Goal: Information Seeking & Learning: Check status

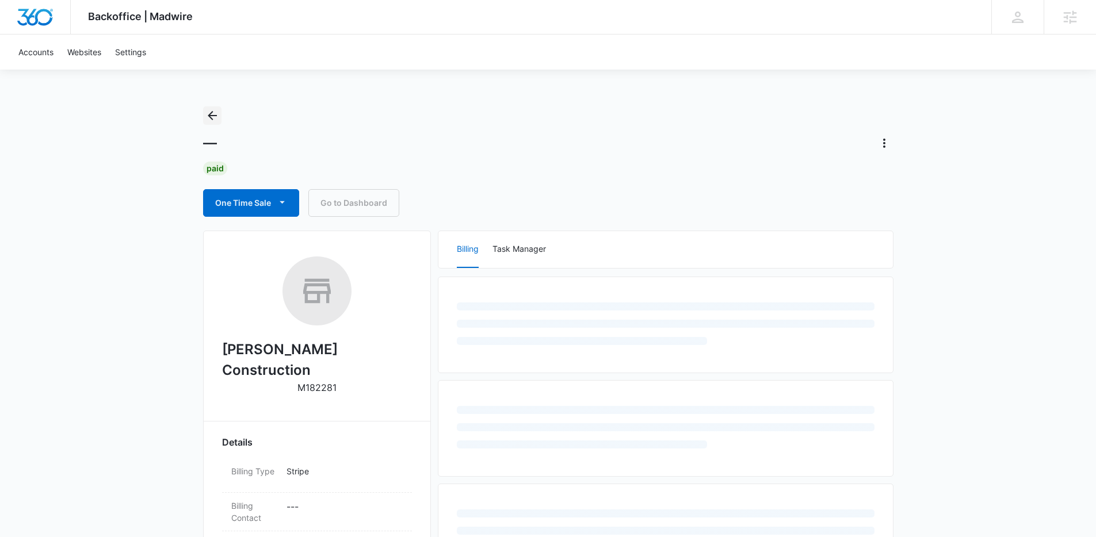
click at [217, 109] on icon "Back" at bounding box center [212, 116] width 14 height 14
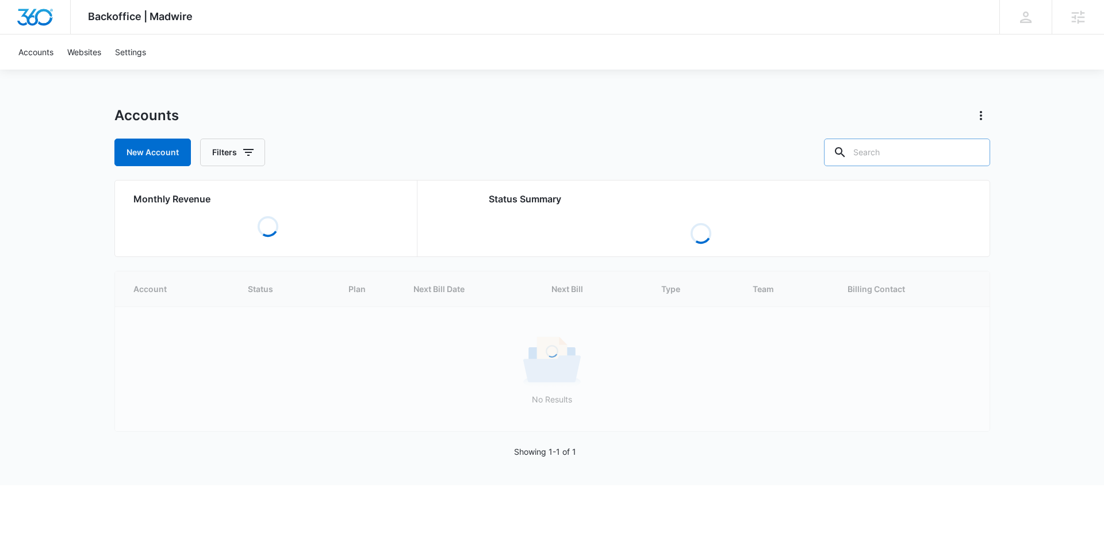
click at [914, 164] on input "text" at bounding box center [907, 153] width 166 height 28
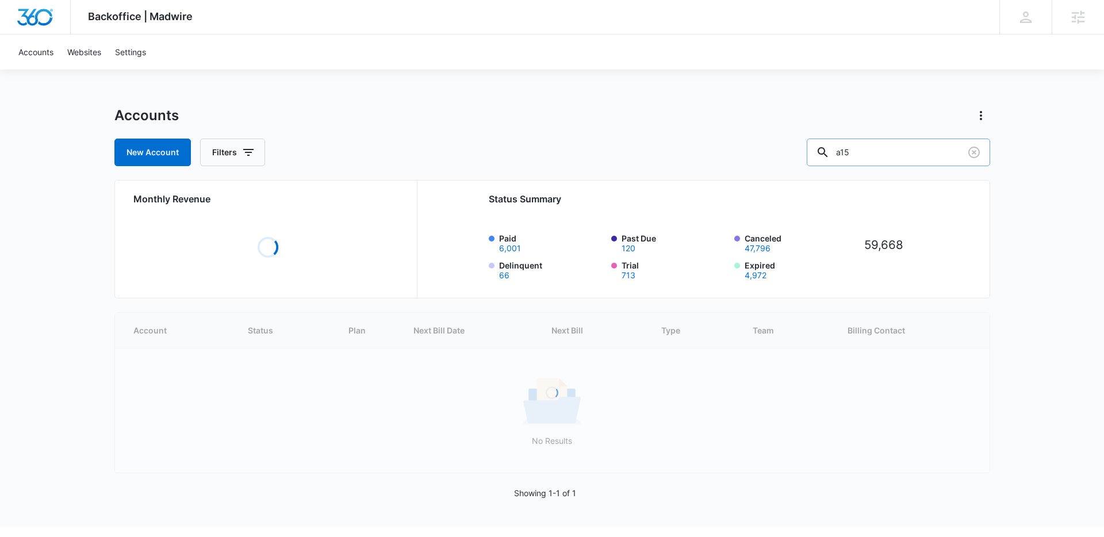
type input "a15"
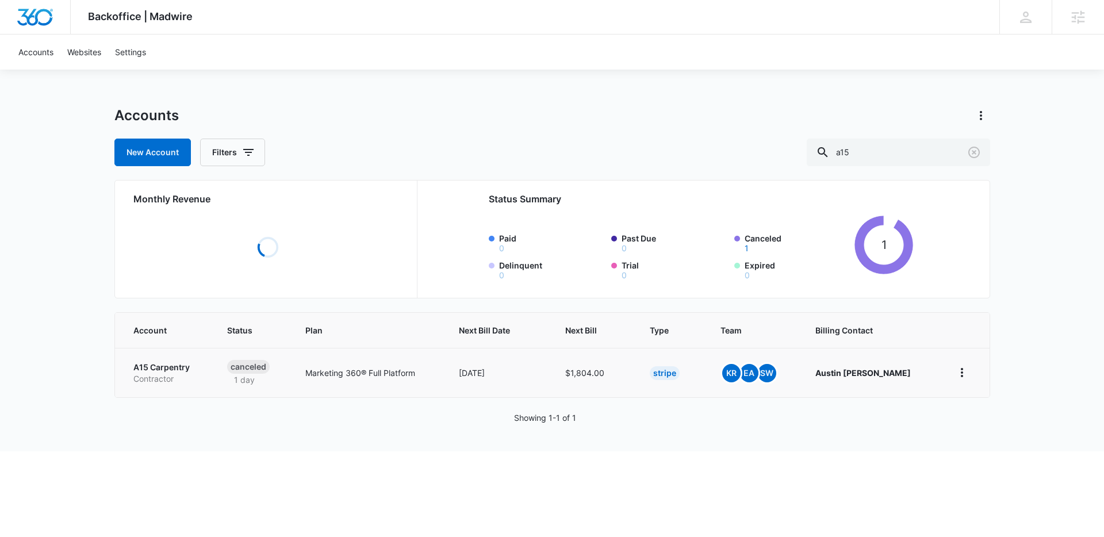
click at [179, 377] on p "Contractor" at bounding box center [166, 379] width 67 height 12
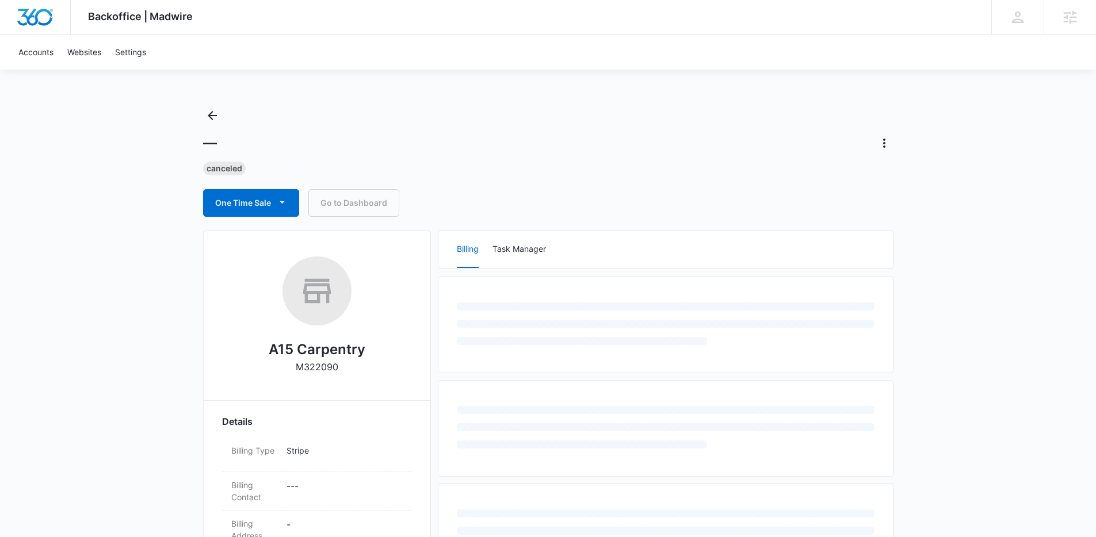
click at [105, 377] on div "Backoffice | Madwire Apps Settings Kenzie Ryan kenzie.ryan@madwire.com My Profi…" at bounding box center [548, 485] width 1096 height 971
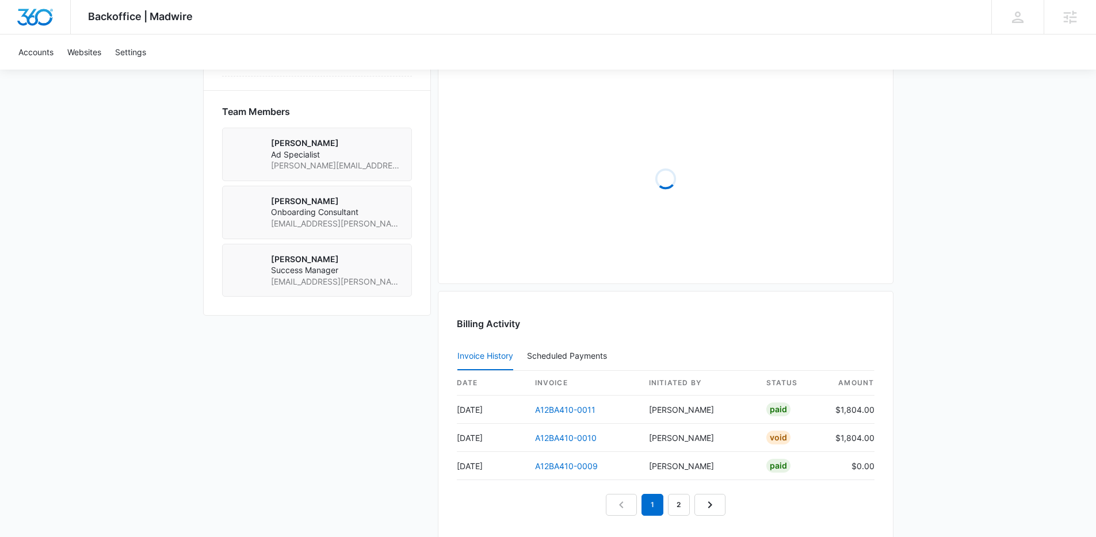
scroll to position [955, 0]
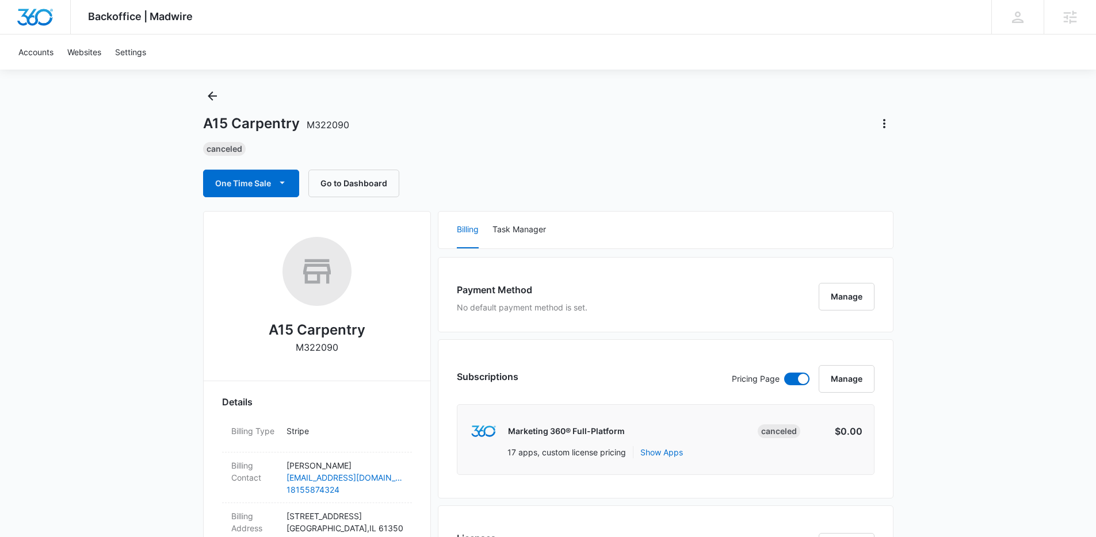
scroll to position [0, 0]
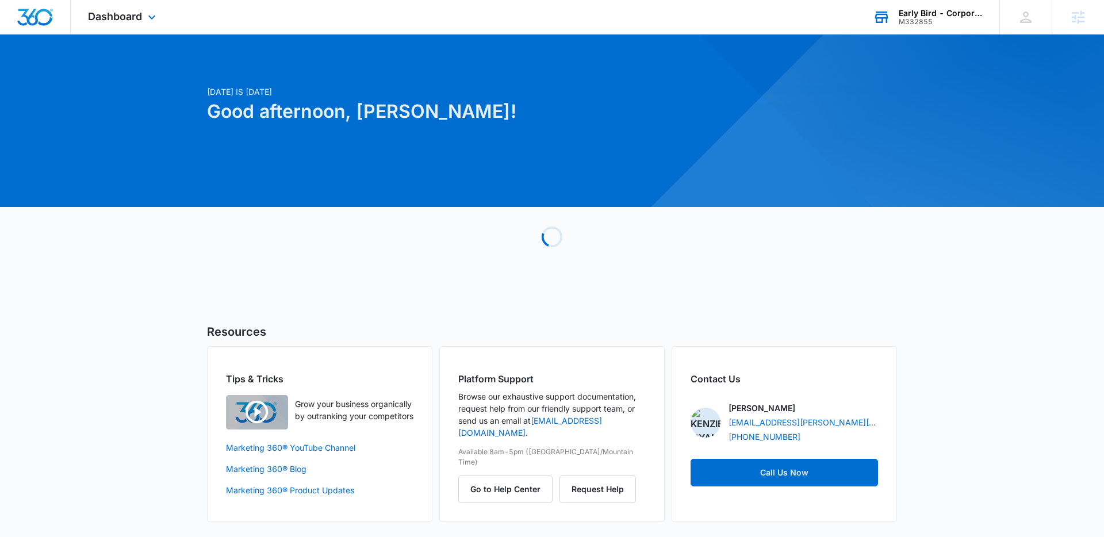
click at [955, 19] on div "M332855" at bounding box center [941, 22] width 84 height 8
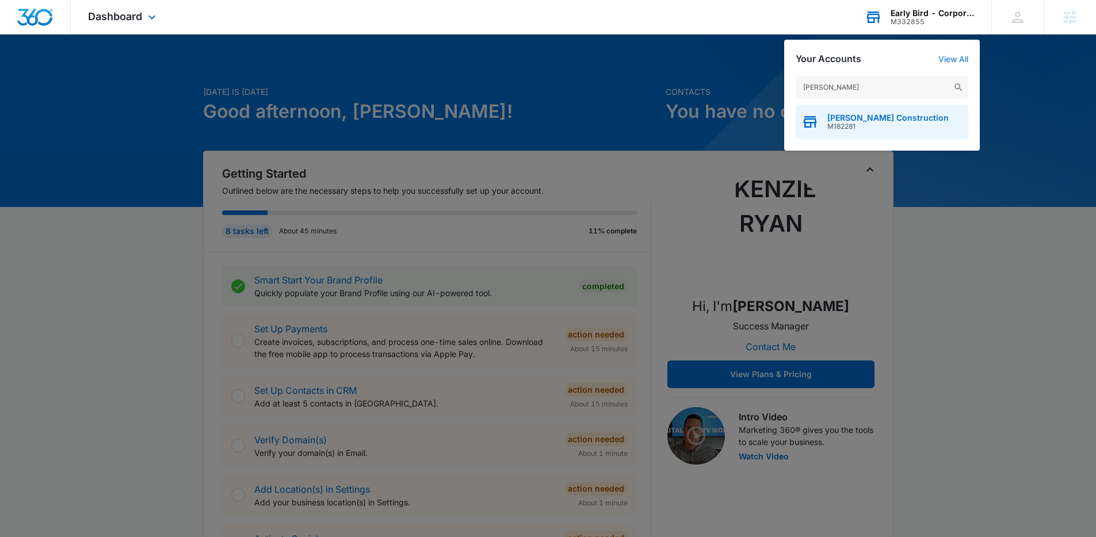
type input "[PERSON_NAME]"
click at [843, 123] on span "M182281" at bounding box center [887, 127] width 121 height 8
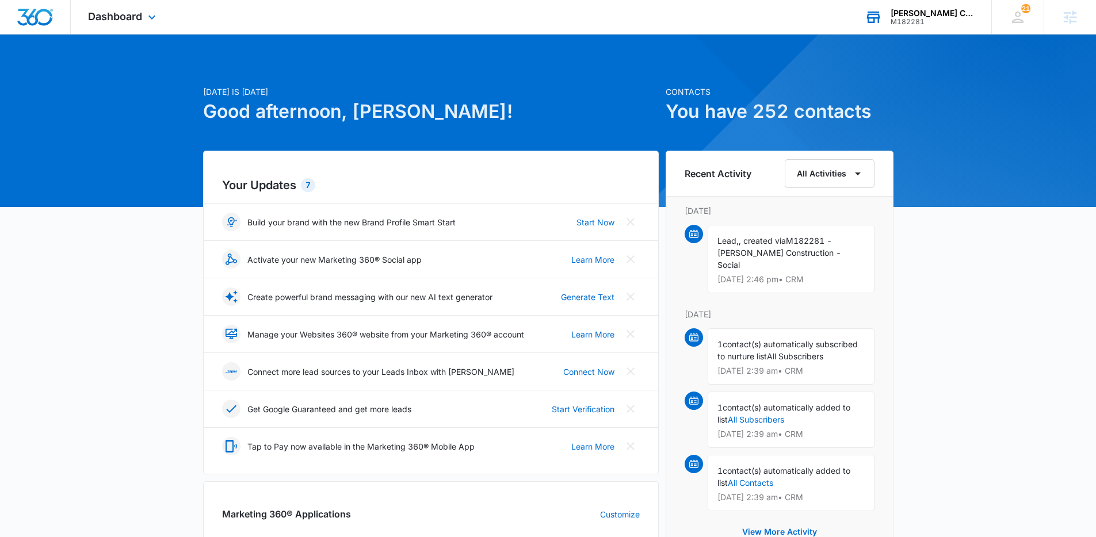
click at [136, 23] on div "Dashboard Apps Reputation Websites Forms CRM Email Social Payments POS Content …" at bounding box center [123, 17] width 105 height 34
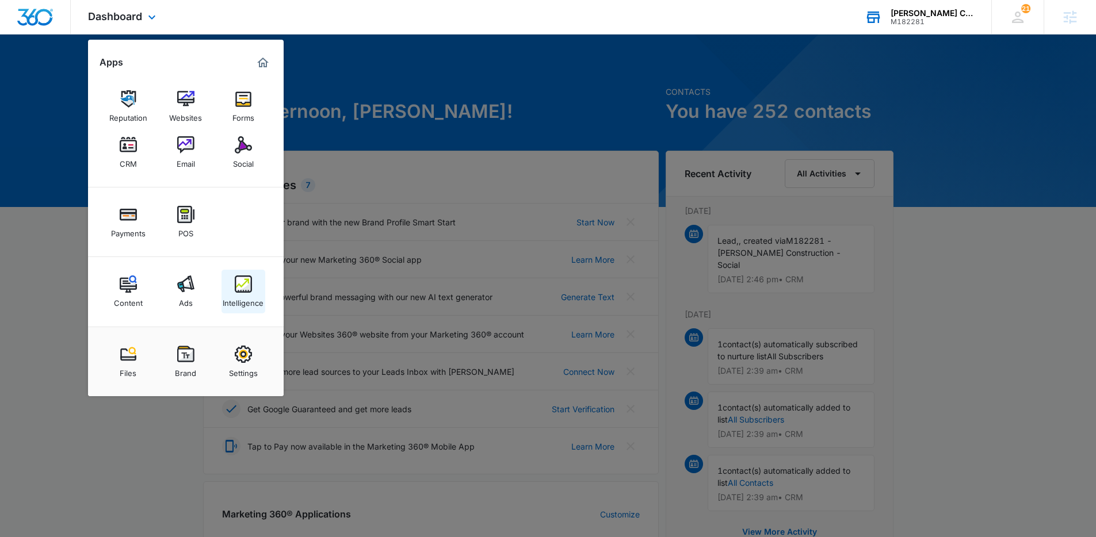
click at [255, 289] on link "Intelligence" at bounding box center [243, 292] width 44 height 44
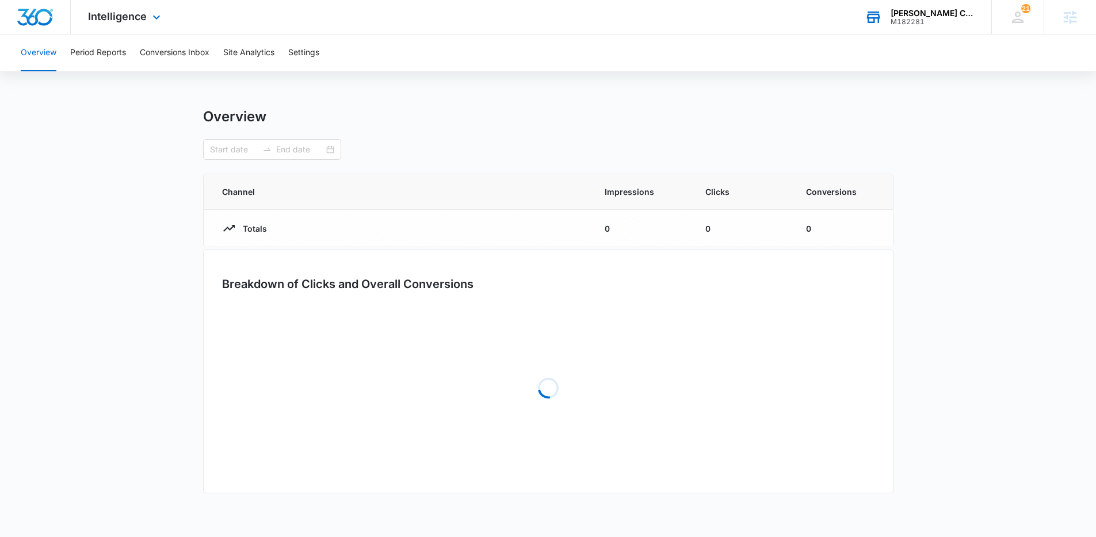
type input "[DATE]"
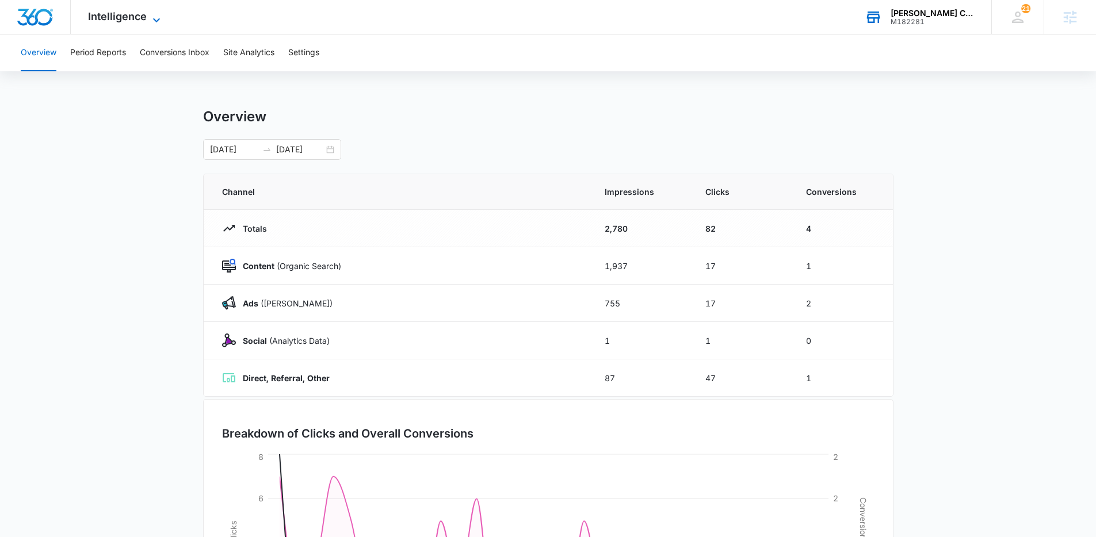
click at [104, 17] on span "Intelligence" at bounding box center [117, 16] width 59 height 12
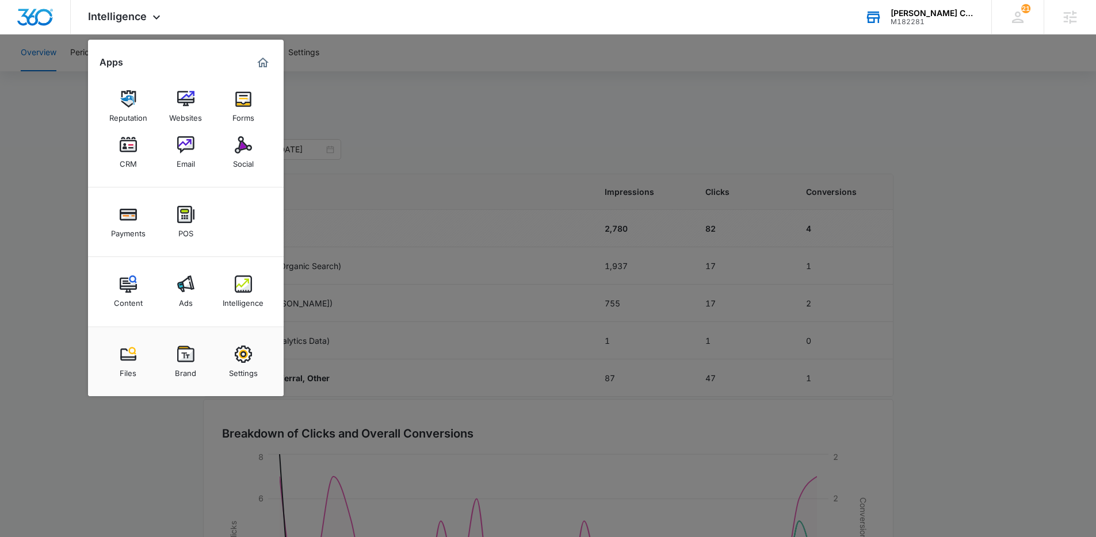
click at [76, 118] on div at bounding box center [548, 268] width 1096 height 537
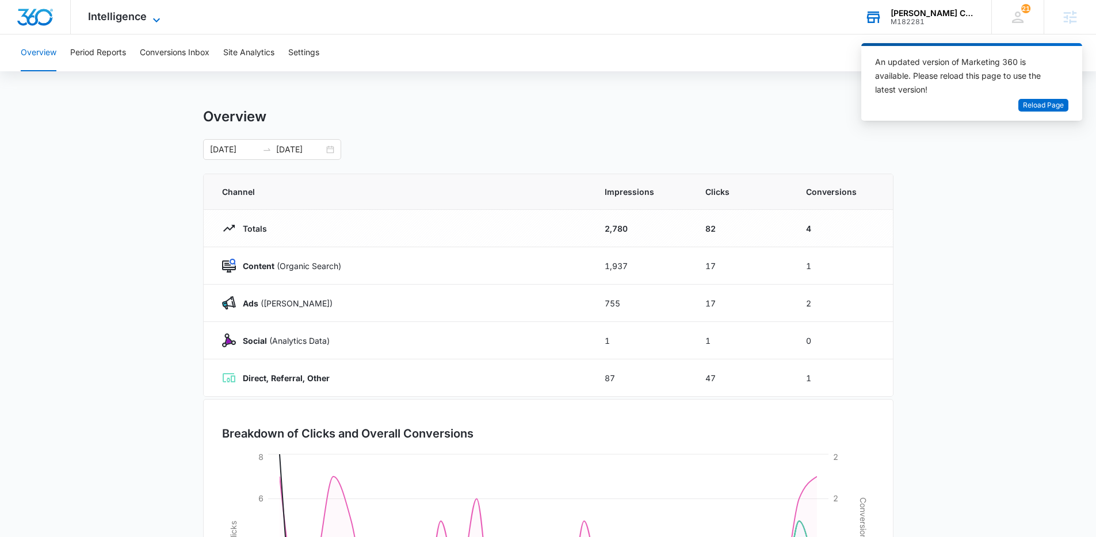
click at [117, 19] on span "Intelligence" at bounding box center [117, 16] width 59 height 12
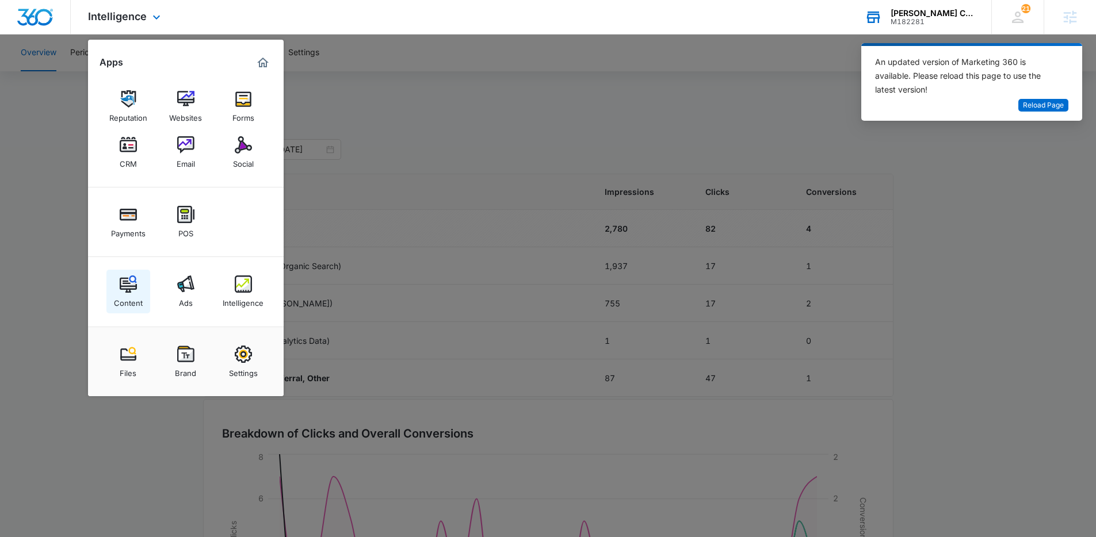
click at [125, 281] on img at bounding box center [128, 283] width 17 height 17
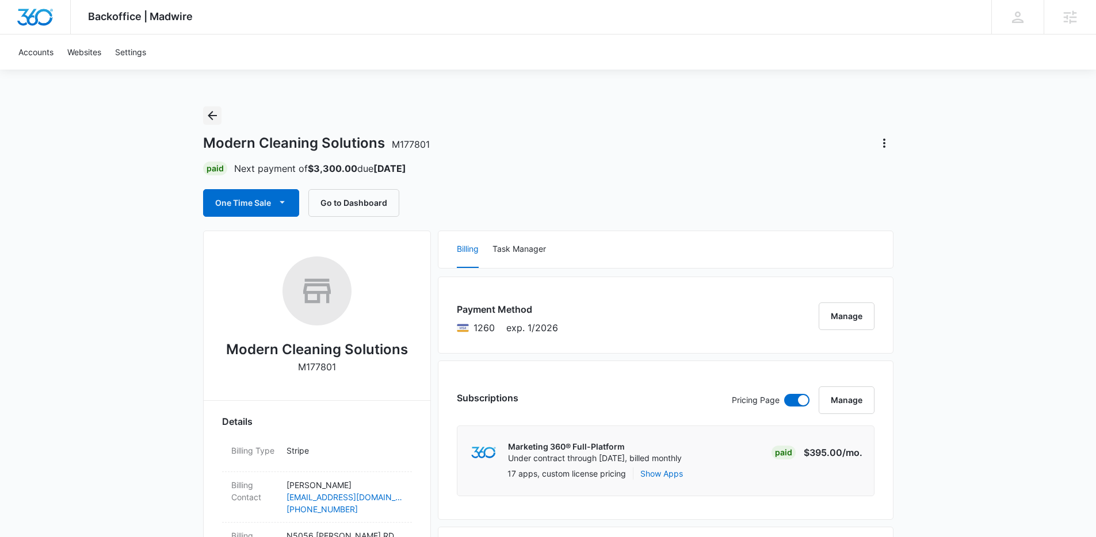
click at [210, 115] on icon "Back" at bounding box center [212, 115] width 9 height 9
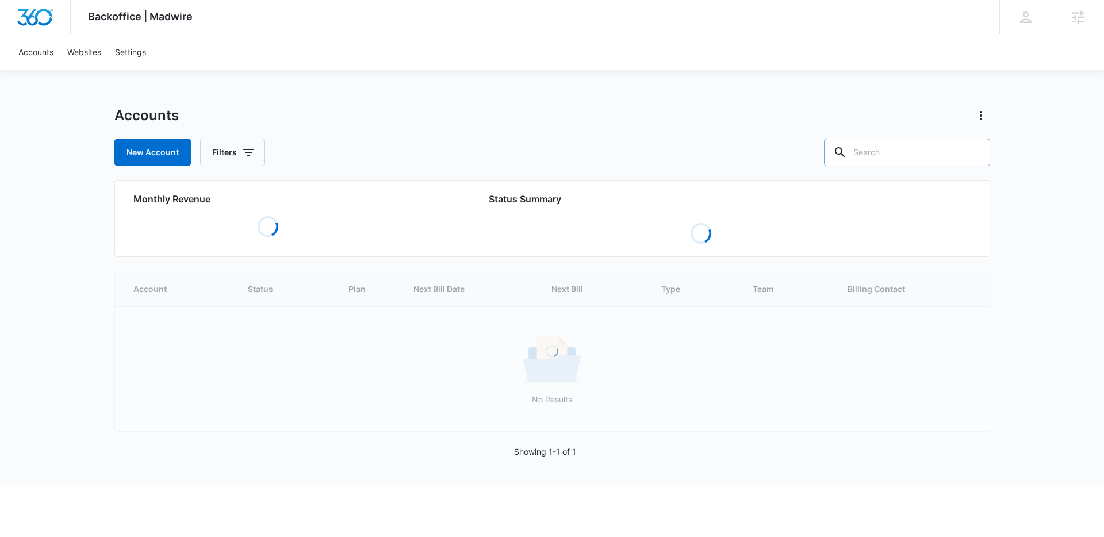
click at [847, 148] on icon at bounding box center [840, 153] width 14 height 14
click at [922, 151] on input "text" at bounding box center [907, 153] width 166 height 28
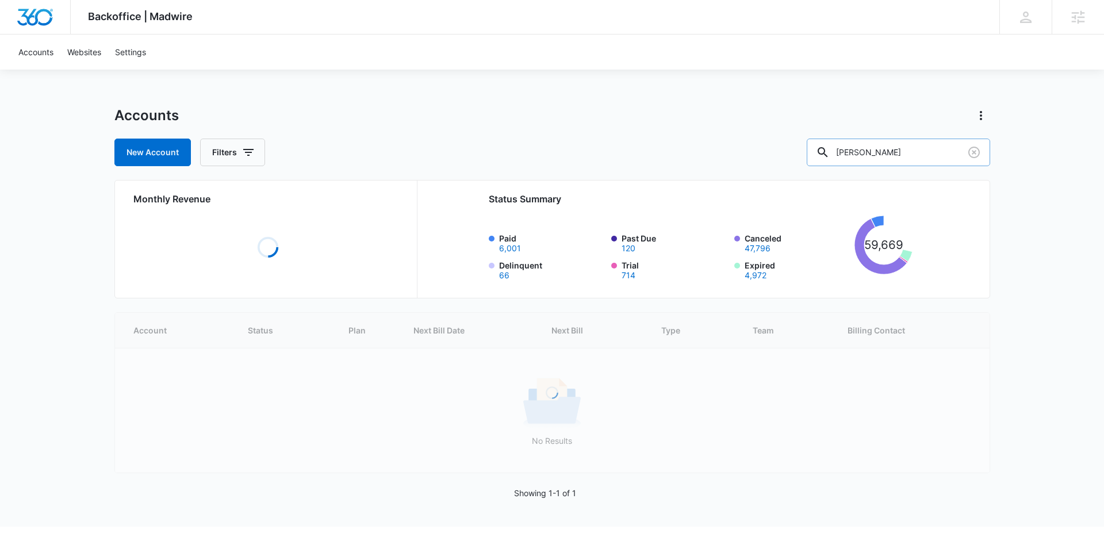
type input "[PERSON_NAME]"
click at [158, 392] on div "Loading Account Status Plan Next Bill Date Next Bill Type Team Billing Contact …" at bounding box center [552, 392] width 876 height 161
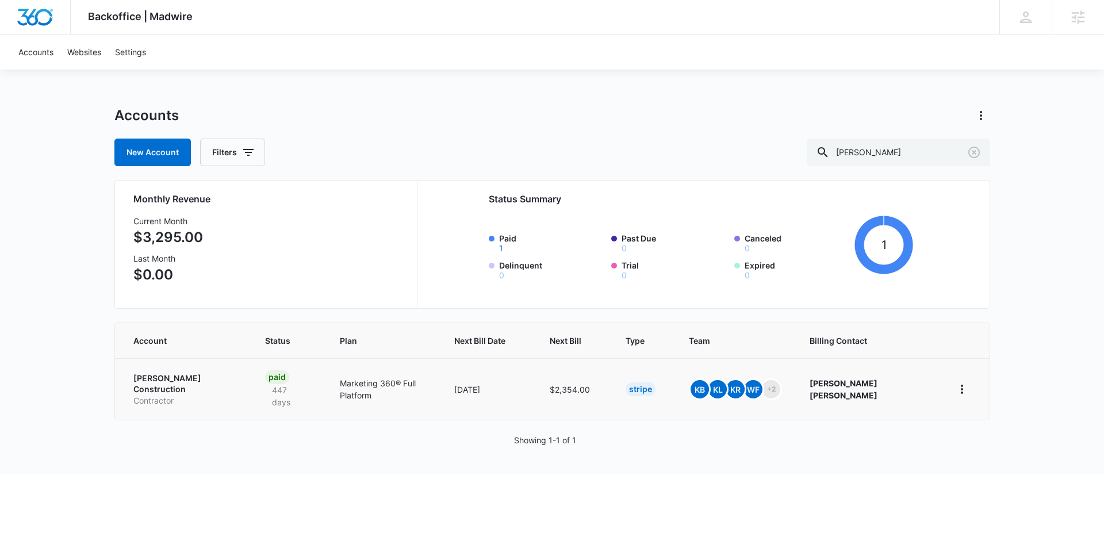
click at [204, 379] on p "[PERSON_NAME] Construction" at bounding box center [185, 384] width 105 height 22
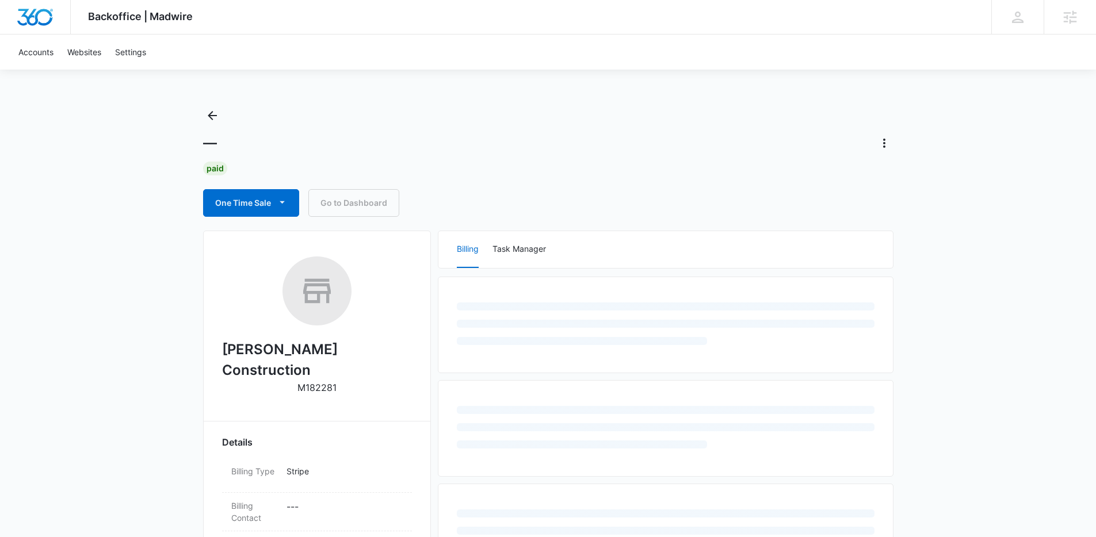
click at [93, 369] on div "Backoffice | Madwire Apps Settings Kenzie Ryan kenzie.ryan@madwire.com My Profi…" at bounding box center [548, 496] width 1096 height 992
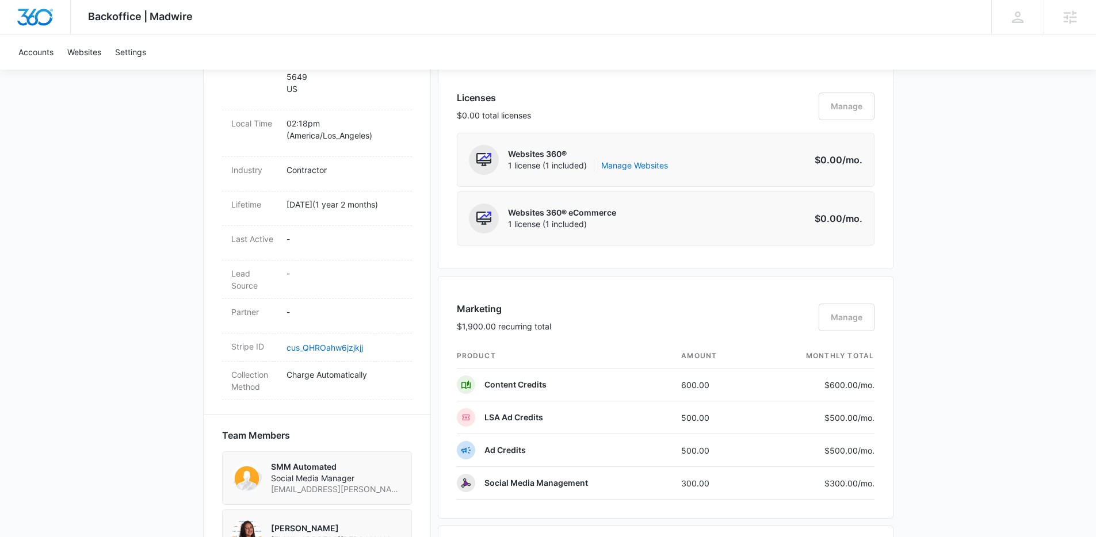
scroll to position [779, 0]
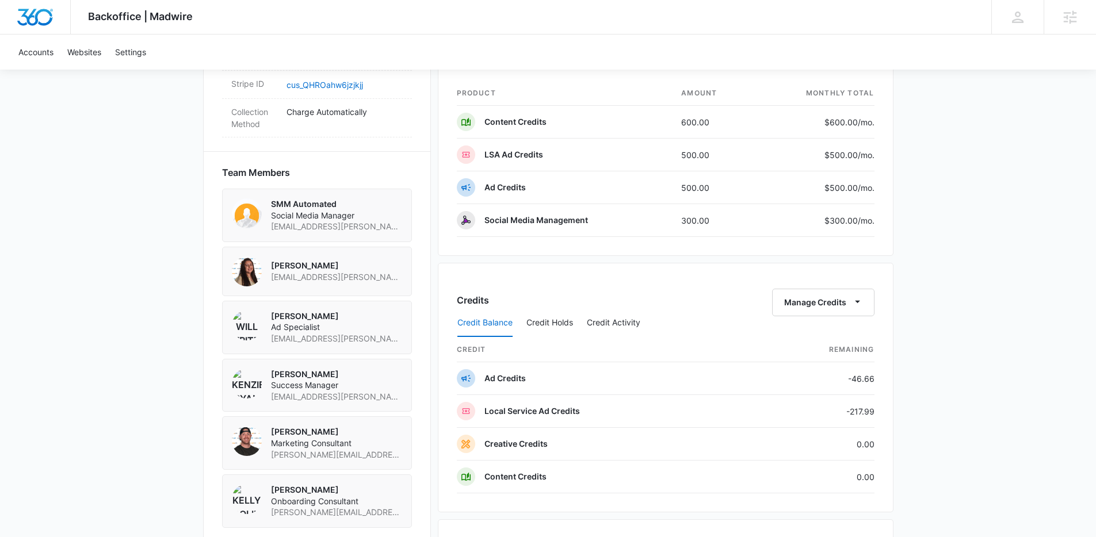
click at [948, 381] on div "Backoffice | Madwire Apps Settings Kenzie Ryan kenzie.ryan@madwire.com My Profi…" at bounding box center [548, 98] width 1096 height 1754
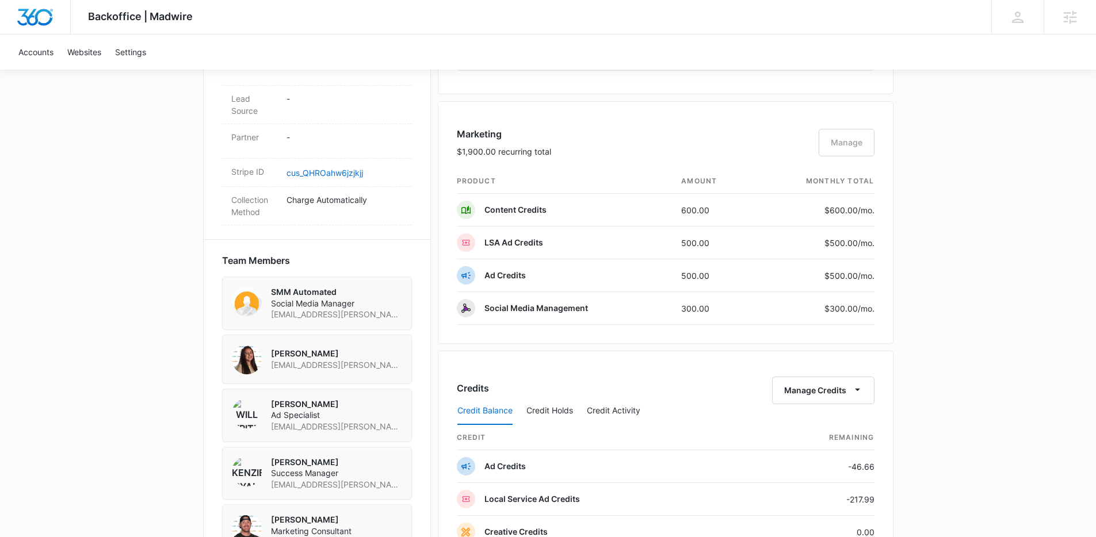
scroll to position [688, 0]
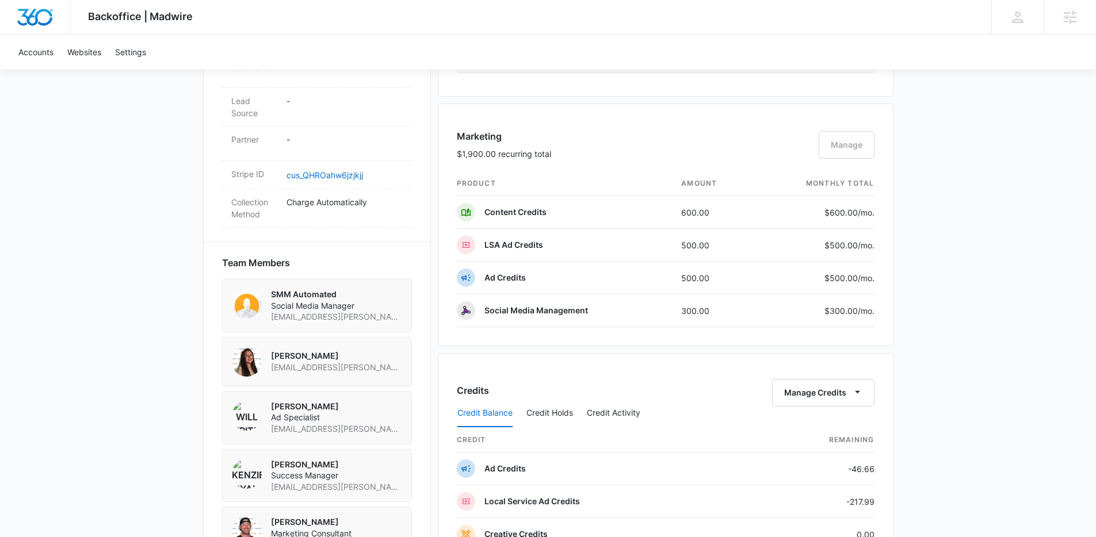
click at [983, 393] on div "Backoffice | Madwire Apps Settings Kenzie Ryan kenzie.ryan@madwire.com My Profi…" at bounding box center [548, 189] width 1096 height 1754
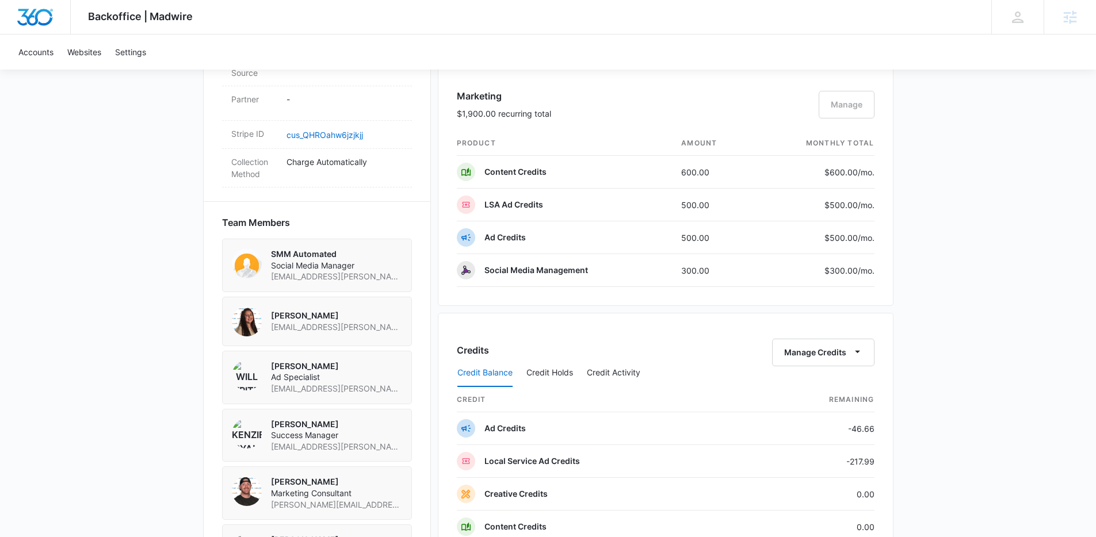
scroll to position [790, 0]
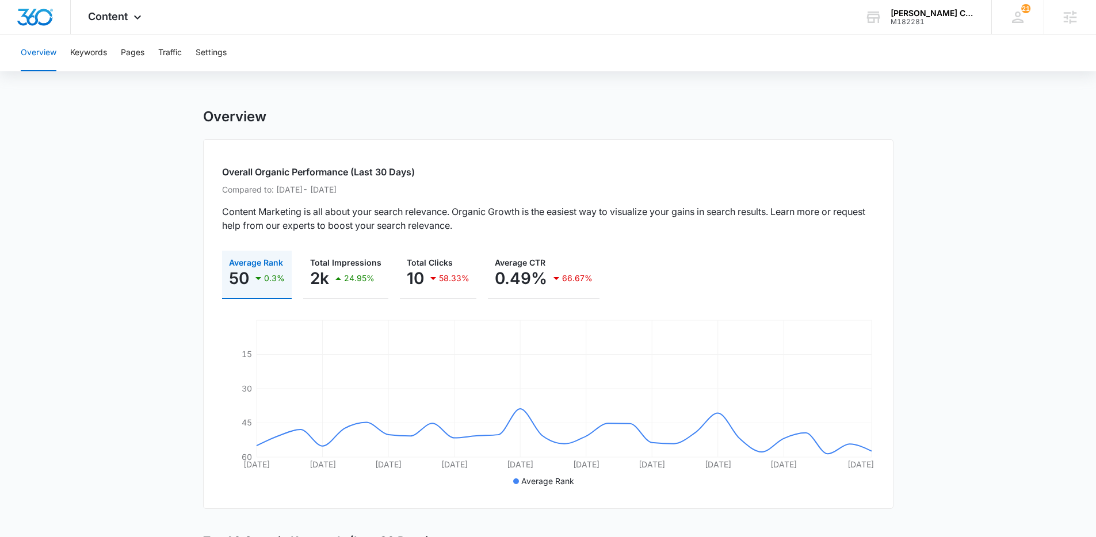
click at [95, 64] on button "Keywords" at bounding box center [88, 53] width 37 height 37
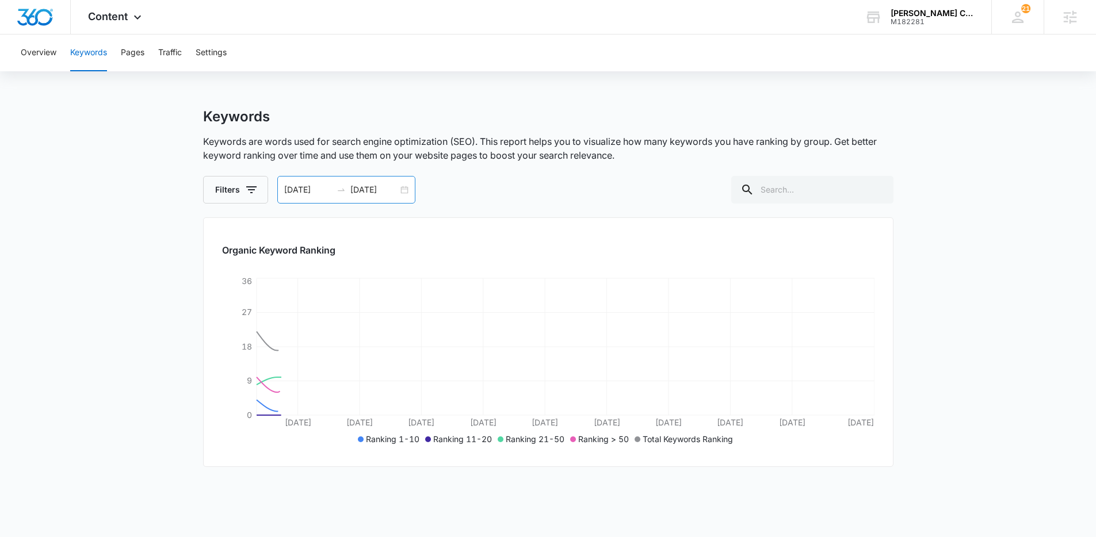
click at [342, 188] on icon "swap-right" at bounding box center [340, 189] width 9 height 9
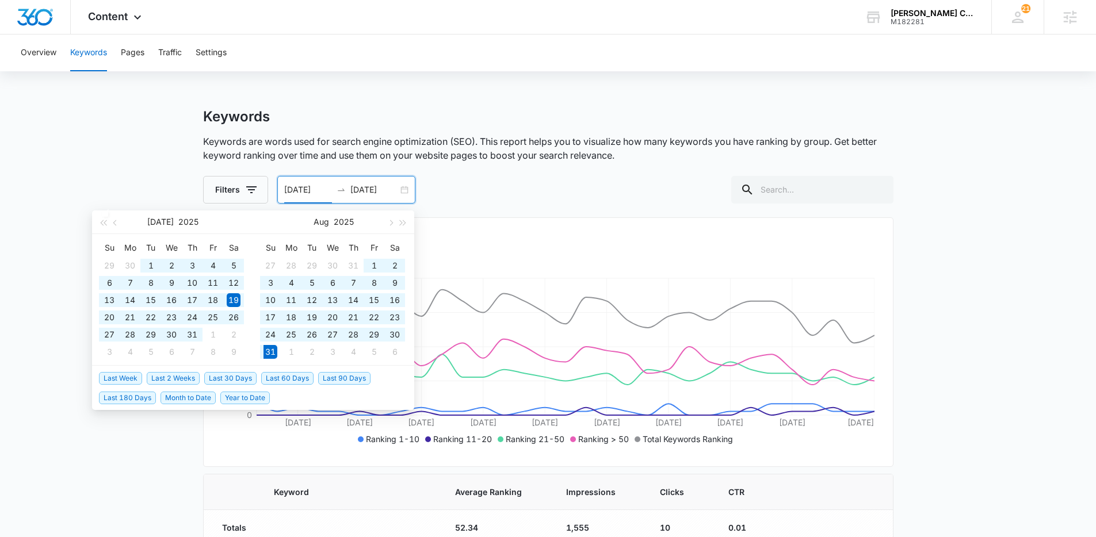
click at [235, 396] on span "Year to Date" at bounding box center [244, 398] width 49 height 13
type input "[DATE]"
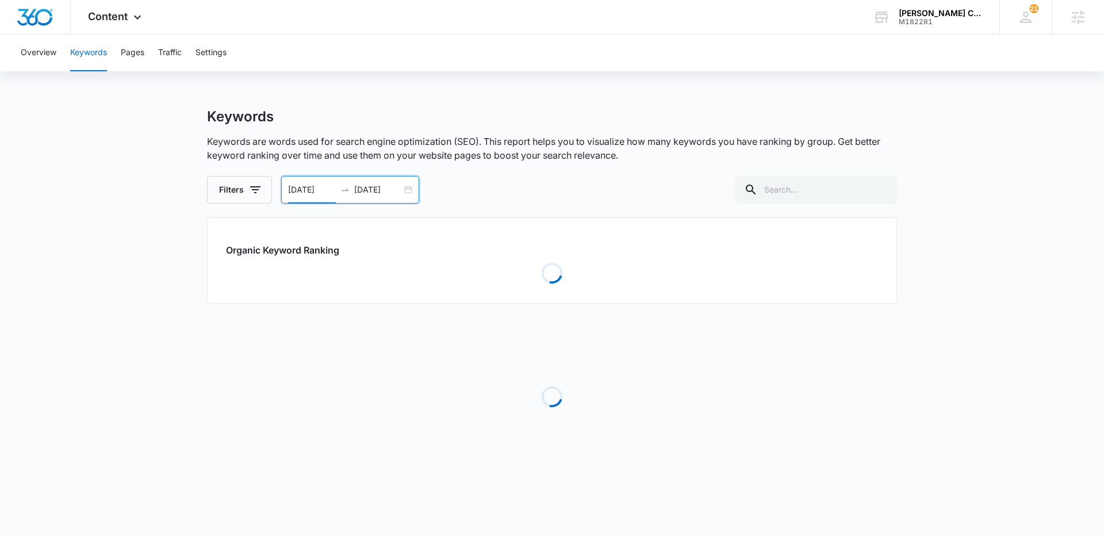
click at [174, 438] on main "Keywords Keywords are words used for search engine optimization (SEO). This rep…" at bounding box center [552, 302] width 1104 height 389
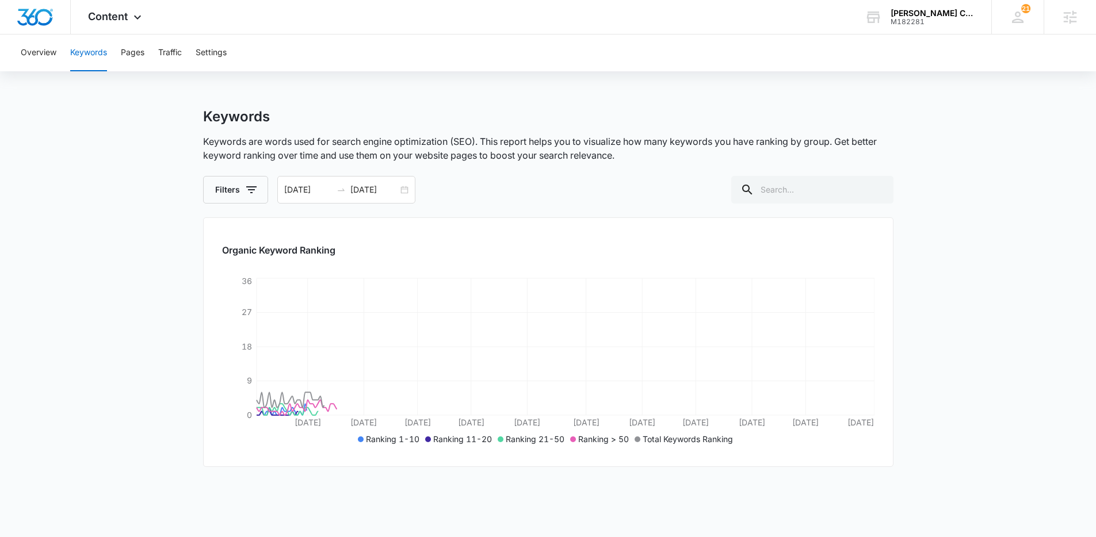
click at [996, 329] on main "Keywords Keywords are words used for search engine optimization (SEO). This rep…" at bounding box center [548, 384] width 1096 height 552
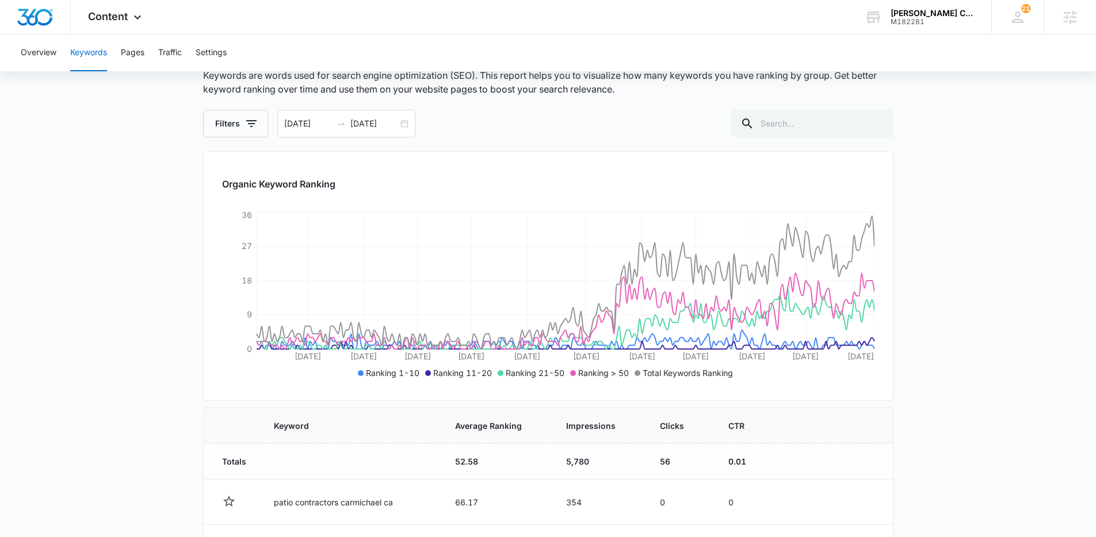
scroll to position [74, 0]
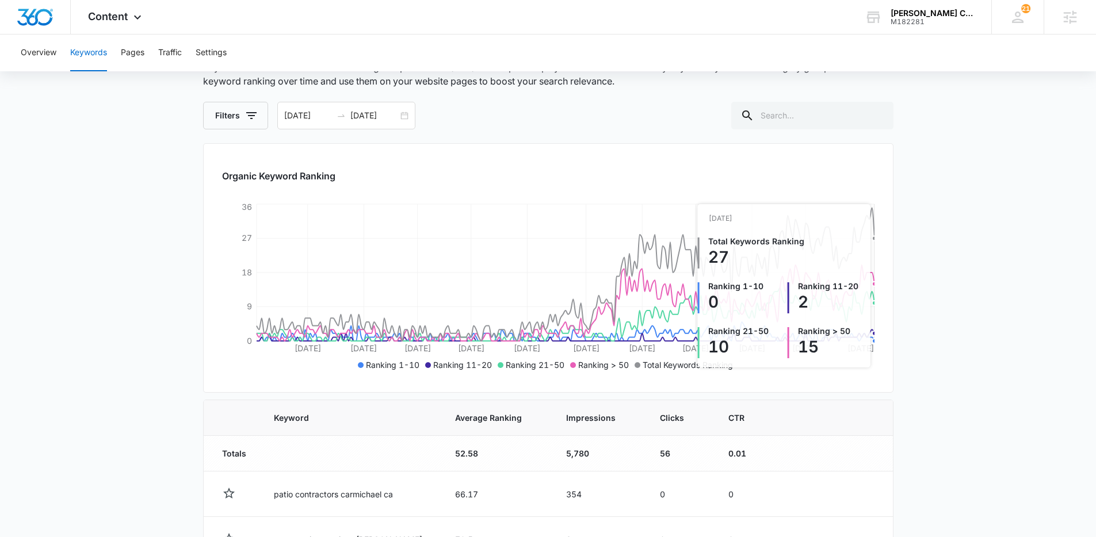
click at [937, 346] on main "Keywords Keywords are words used for search engine optimization (SEO). This rep…" at bounding box center [548, 513] width 1096 height 958
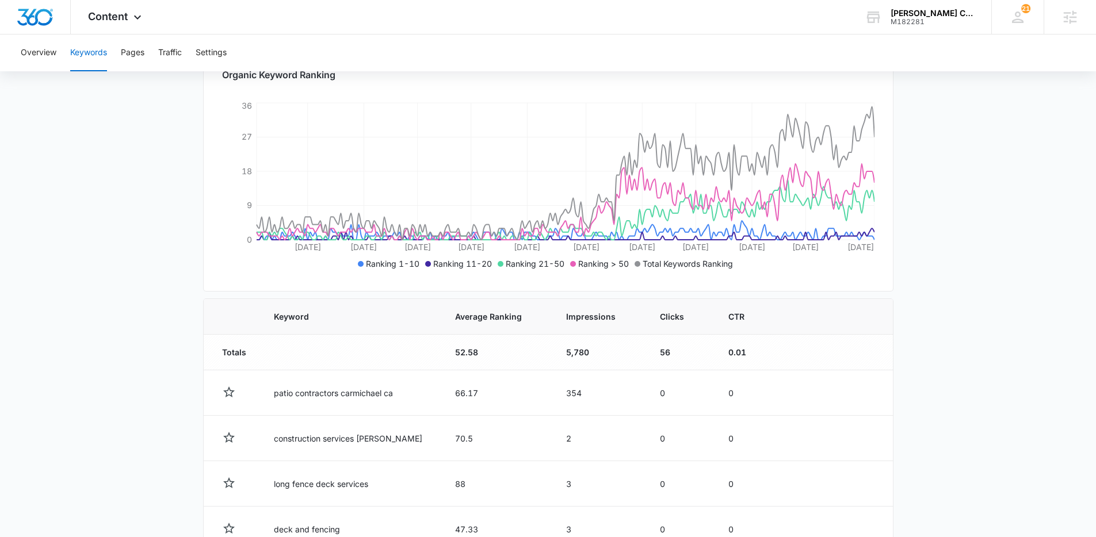
scroll to position [0, 0]
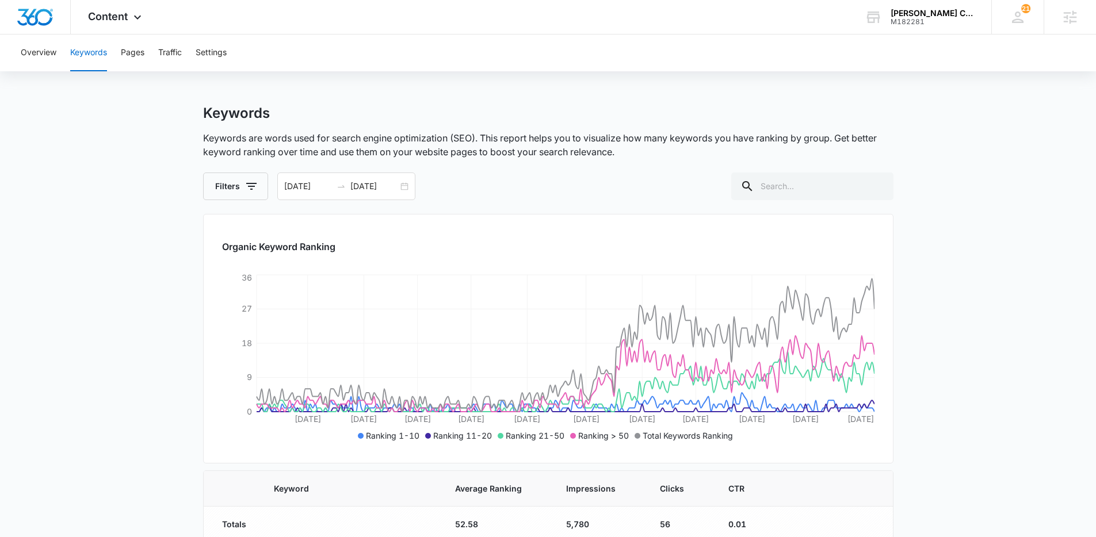
scroll to position [5, 0]
